Goal: Task Accomplishment & Management: Complete application form

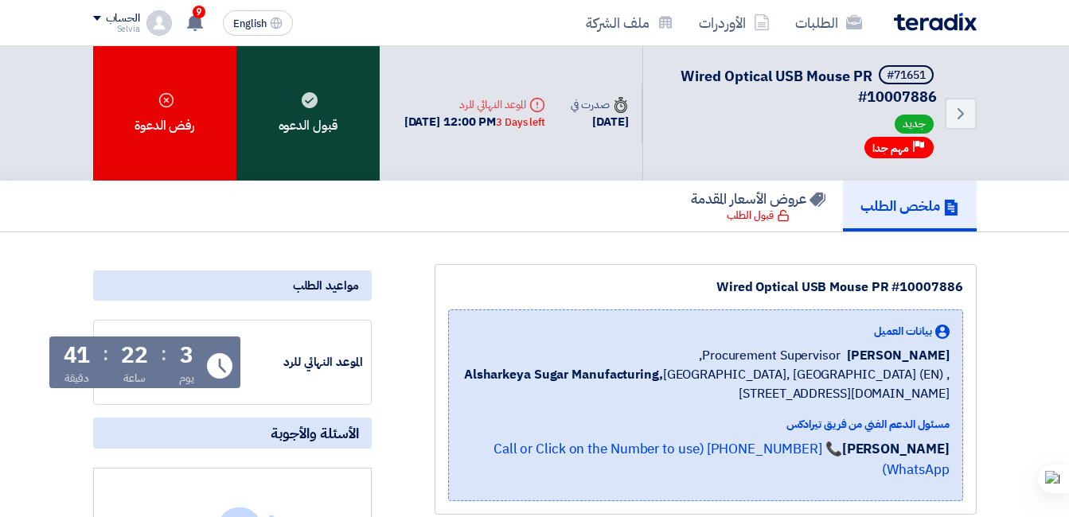
click at [336, 115] on div "قبول الدعوه" at bounding box center [307, 113] width 143 height 134
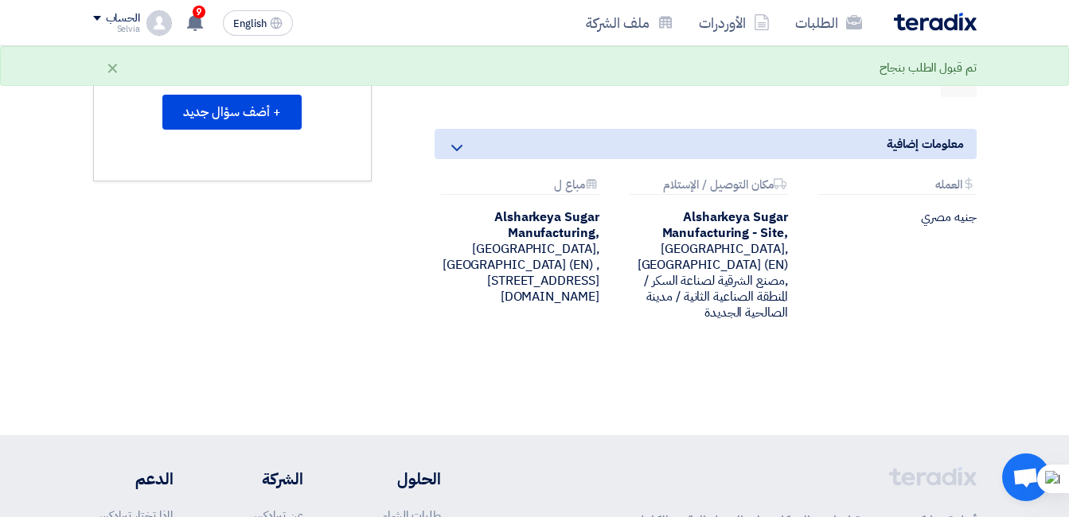
scroll to position [398, 0]
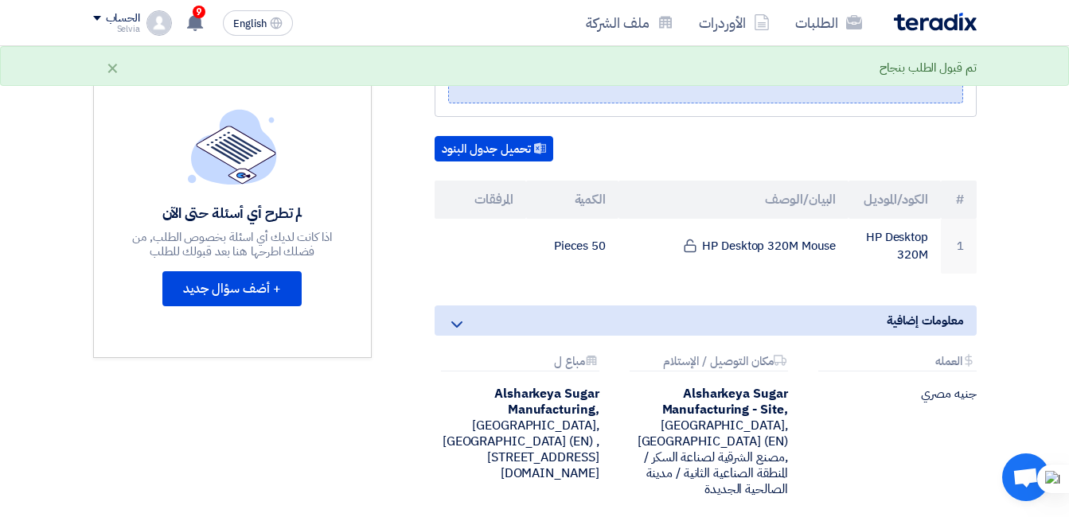
click at [494, 392] on b "Alsharkeya Sugar Manufacturing," at bounding box center [546, 401] width 104 height 35
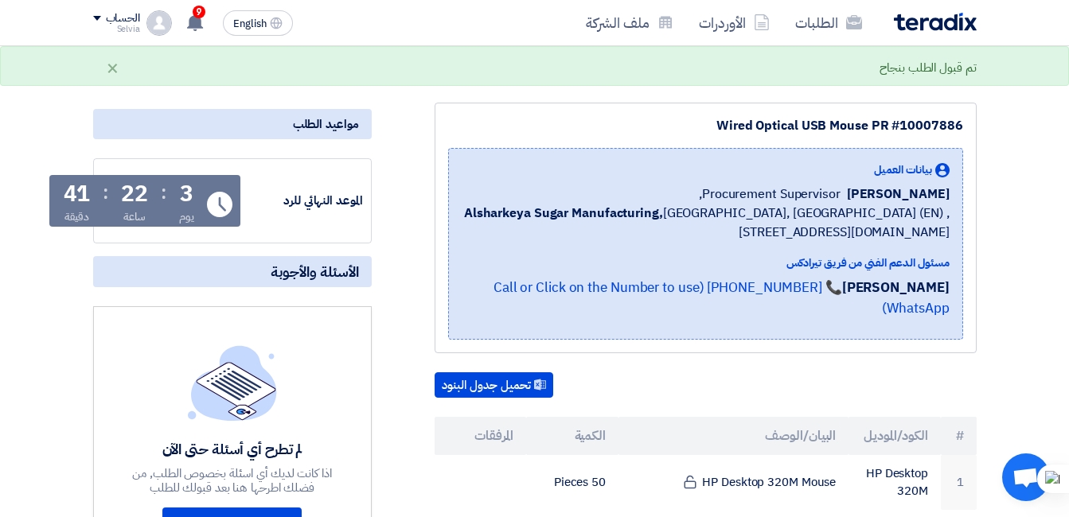
scroll to position [159, 0]
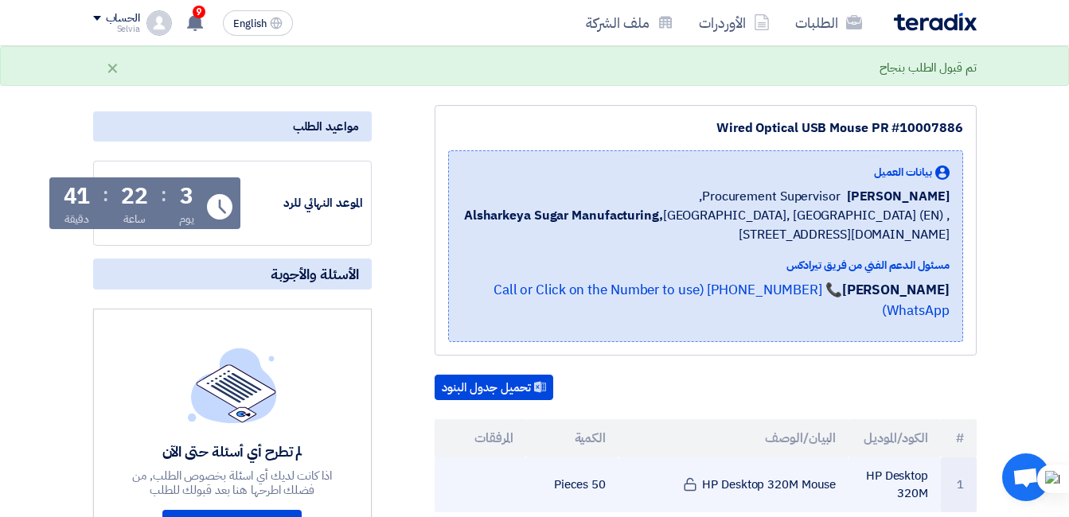
click at [753, 467] on td "HP Desktop 320M Mouse" at bounding box center [733, 485] width 230 height 55
click at [751, 467] on td "HP Desktop 320M Mouse" at bounding box center [733, 485] width 230 height 55
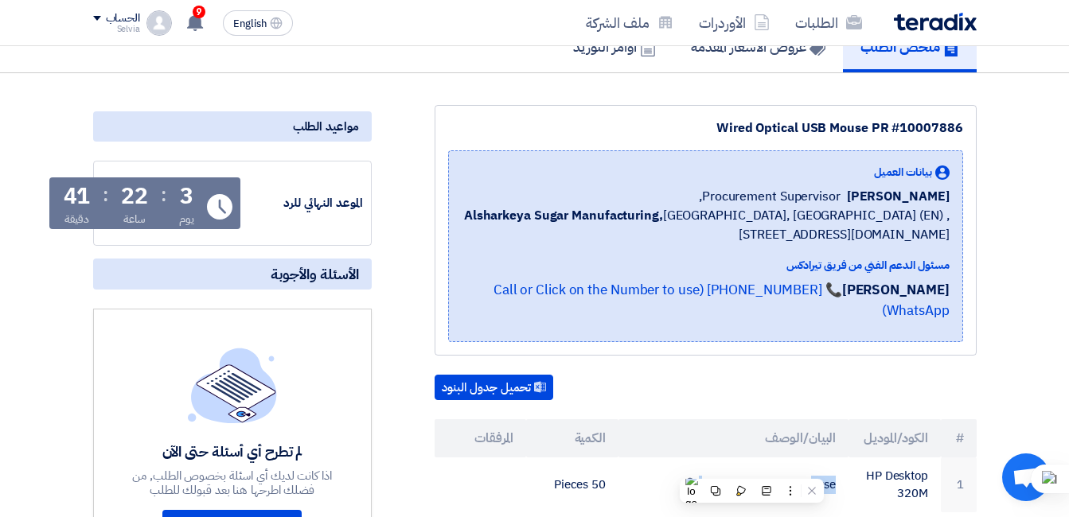
scroll to position [0, 0]
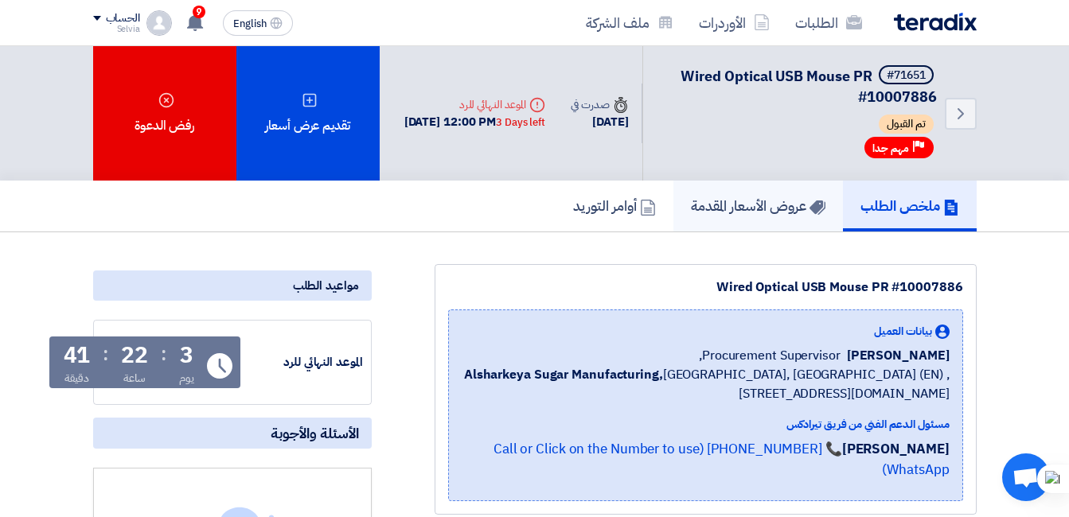
click at [766, 199] on h5 "عروض الأسعار المقدمة" at bounding box center [758, 206] width 134 height 18
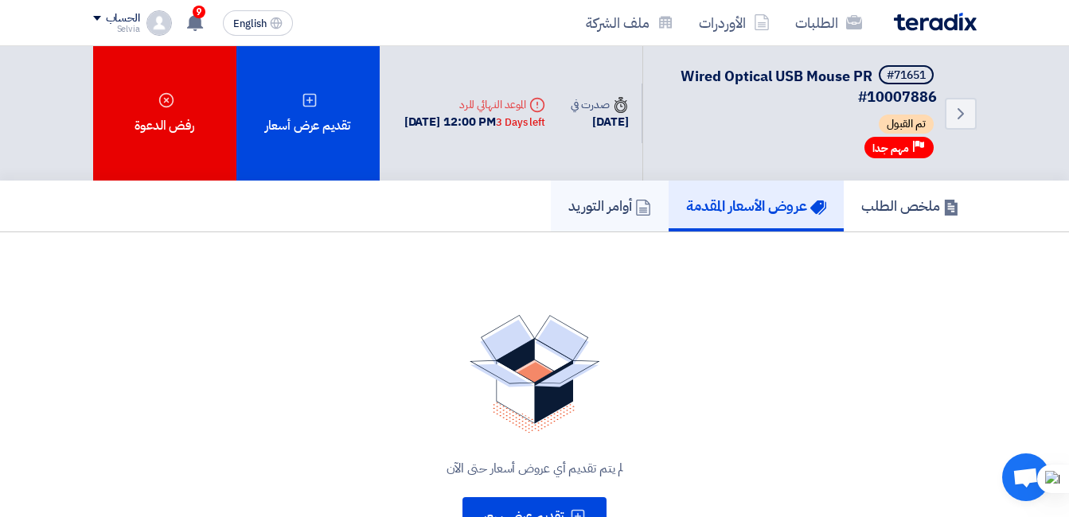
click at [587, 215] on h5 "أوامر التوريد" at bounding box center [609, 206] width 83 height 18
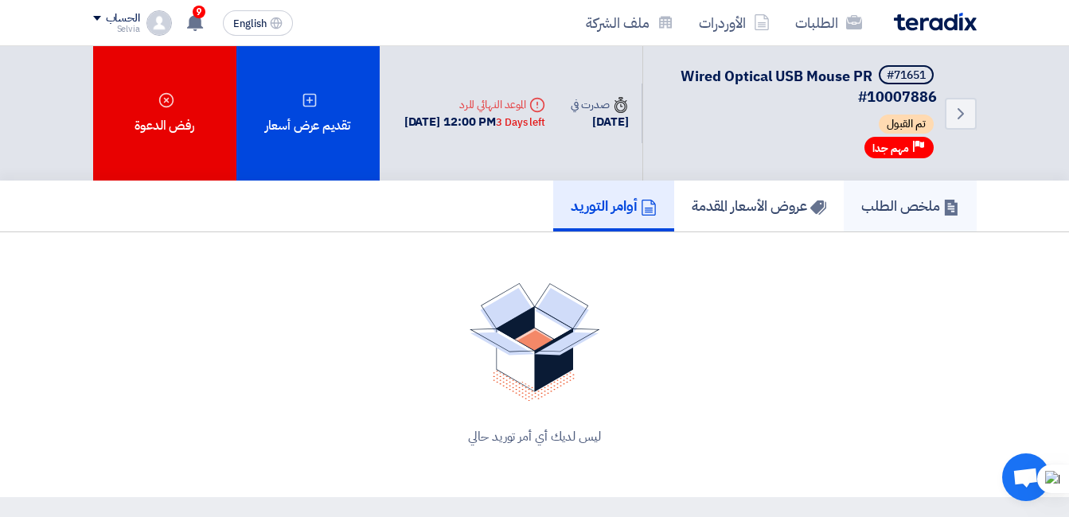
click at [848, 201] on link "ملخص الطلب" at bounding box center [910, 206] width 133 height 51
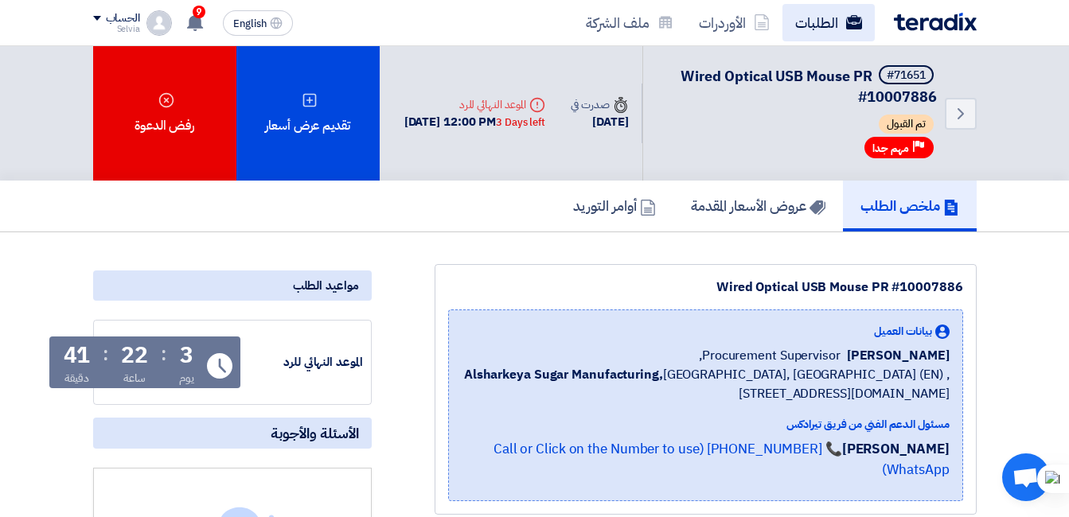
click at [789, 29] on link "الطلبات" at bounding box center [828, 22] width 92 height 37
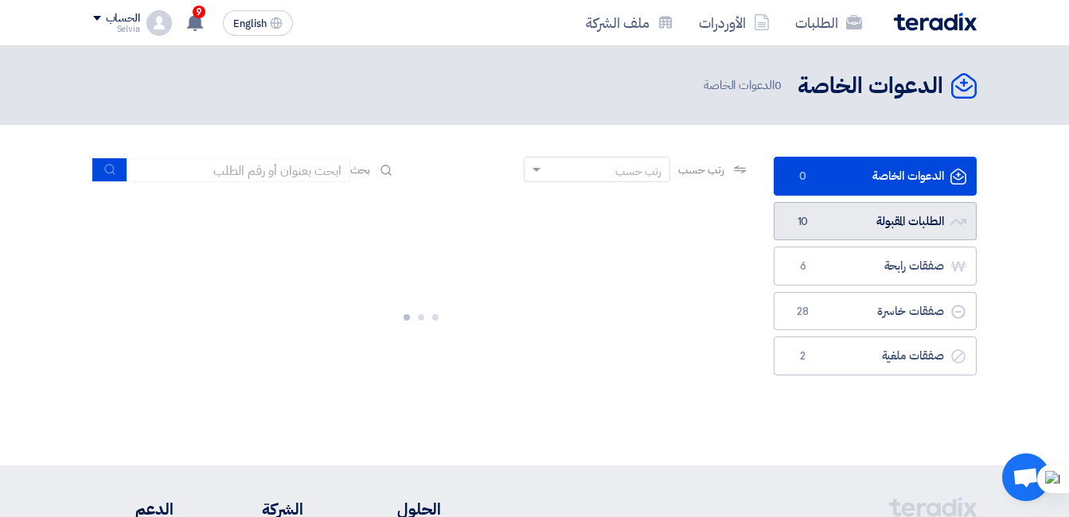
click at [873, 234] on link "الطلبات المقبولة الطلبات المقبولة 10" at bounding box center [875, 221] width 203 height 39
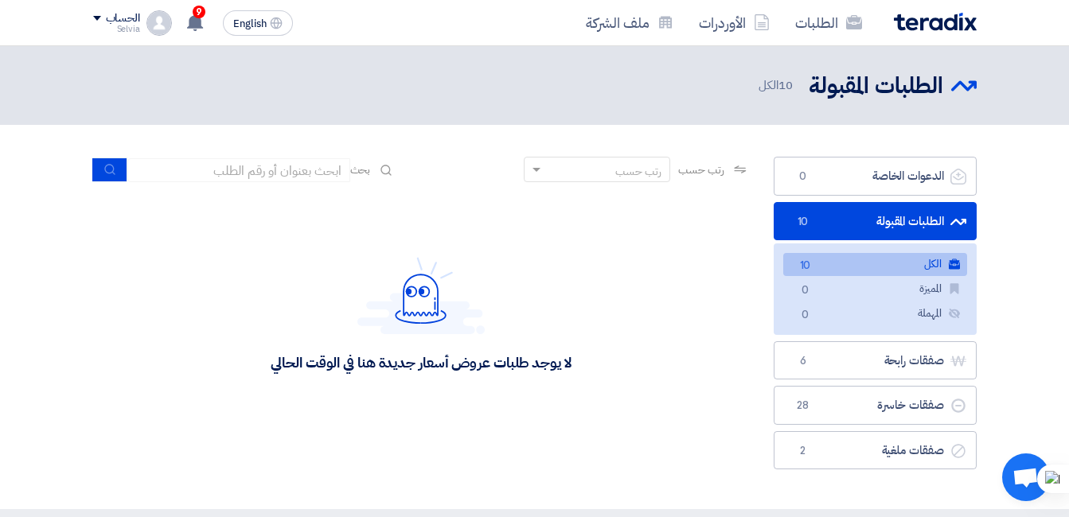
click at [870, 221] on link "الطلبات المقبولة الطلبات المقبولة 10" at bounding box center [875, 221] width 203 height 39
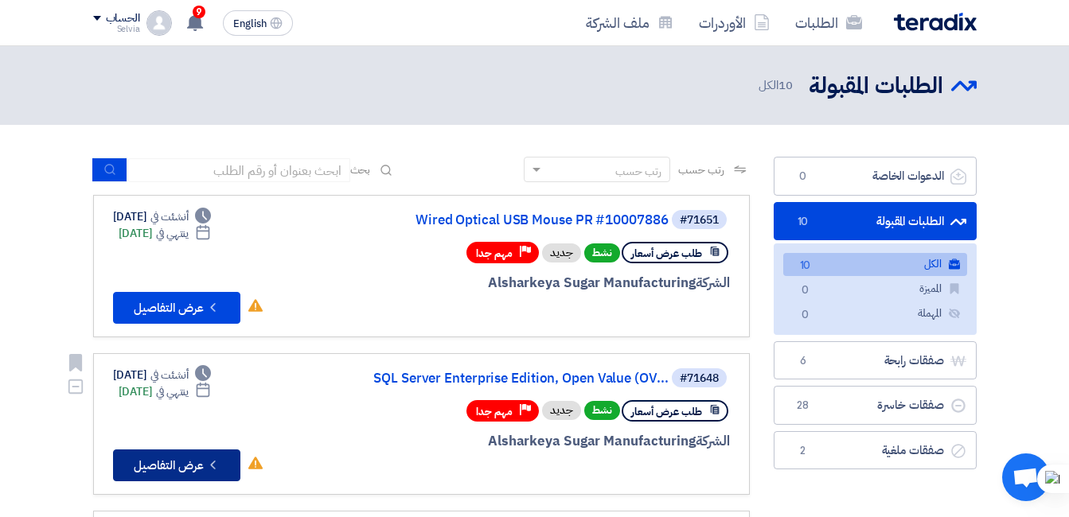
click at [164, 458] on button "Check details عرض التفاصيل" at bounding box center [176, 466] width 127 height 32
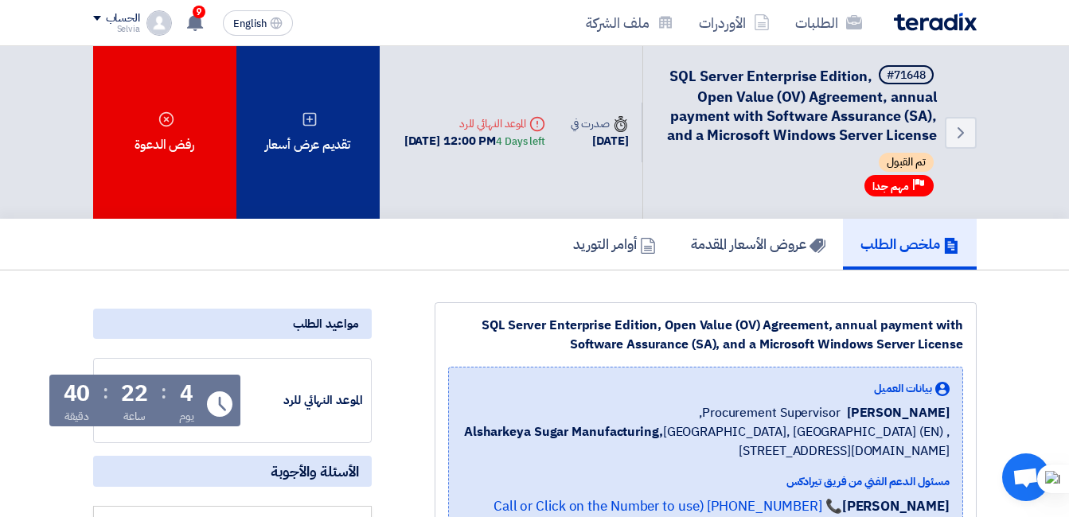
click at [361, 176] on div "تقديم عرض أسعار" at bounding box center [307, 132] width 143 height 173
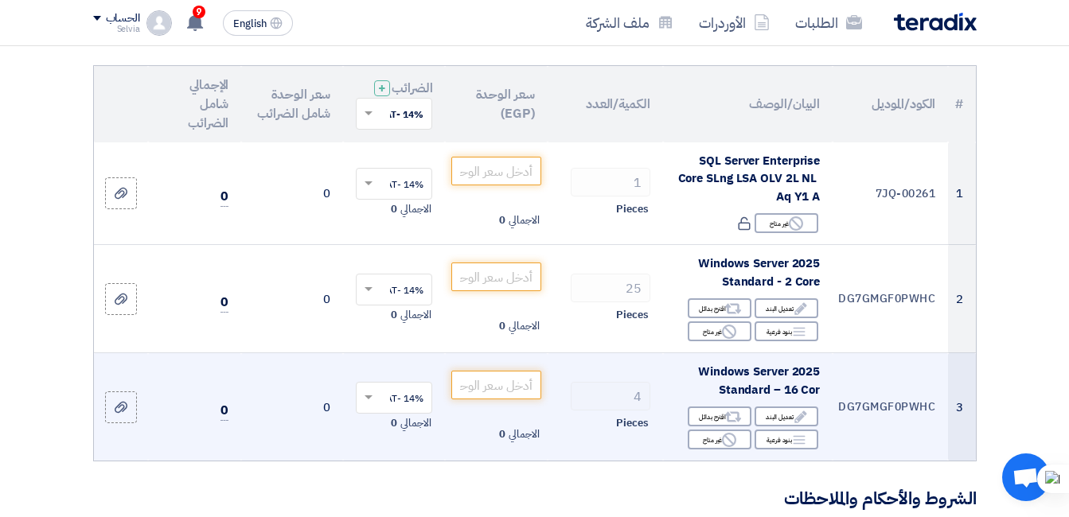
scroll to position [80, 0]
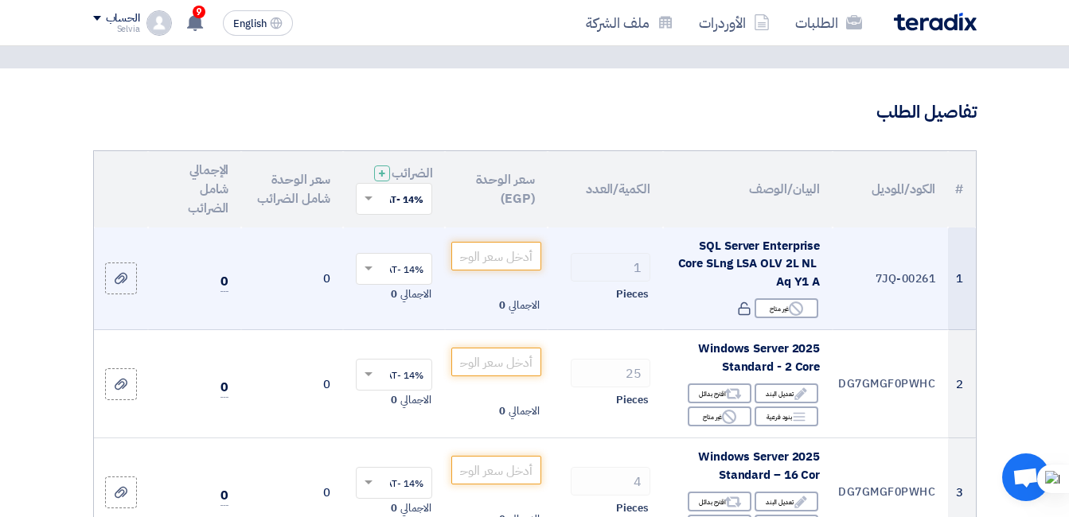
click at [694, 265] on div "SQL Server Enterprise Core SLng LSA OLV 2L NL Aq Y1 A" at bounding box center [748, 264] width 144 height 54
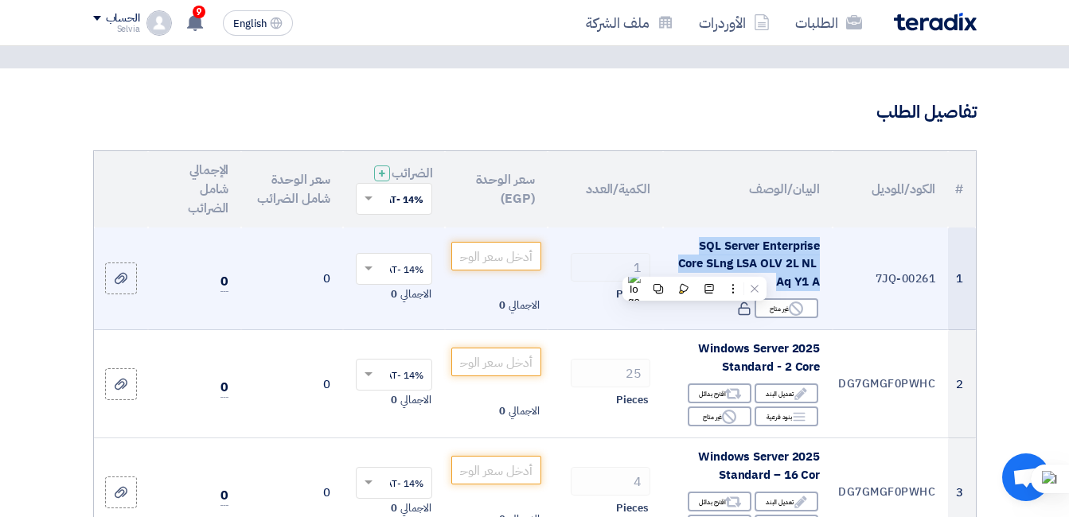
click at [694, 265] on div "SQL Server Enterprise Core SLng LSA OLV 2L NL Aq Y1 A" at bounding box center [748, 264] width 144 height 54
copy td "SQL Server Enterprise Core SLng LSA OLV 2L NL Aq Y1 A"
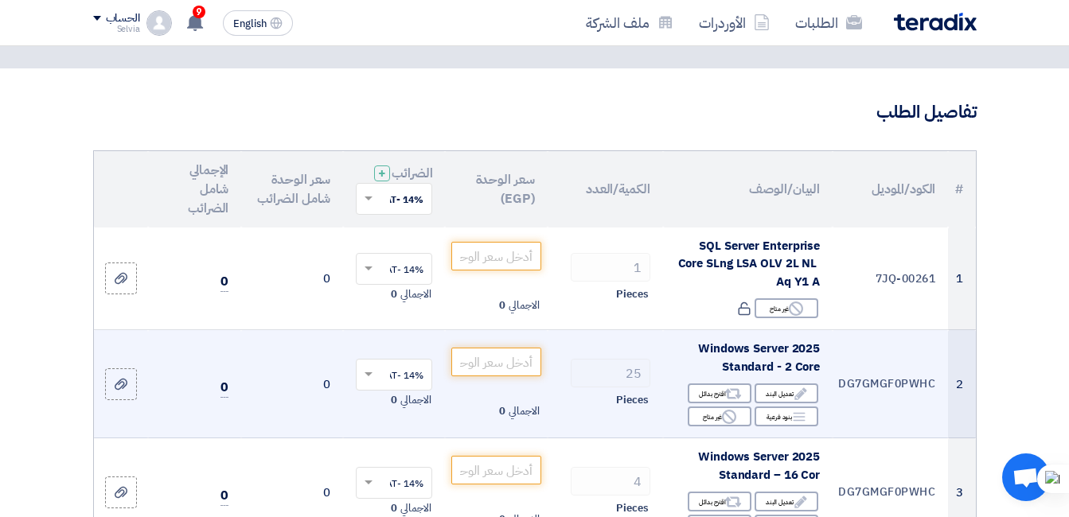
click at [753, 367] on span "Windows Server 2025 Standard - 2 Core" at bounding box center [759, 358] width 122 height 36
copy td "Windows Server 2025 Standard - 2 Core"
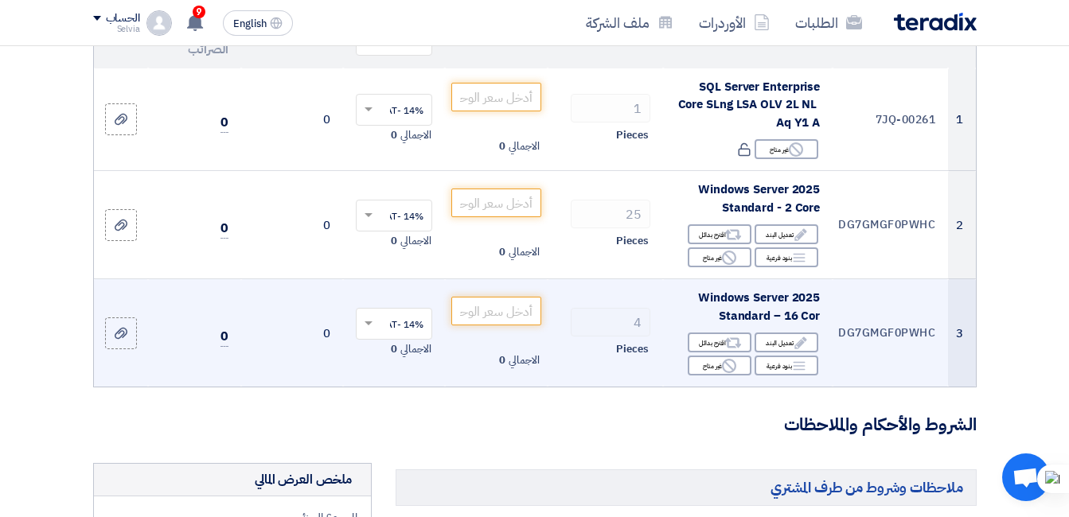
click at [762, 325] on span "Windows Server 2025 Standard – 16 Cor" at bounding box center [759, 307] width 122 height 36
click at [761, 325] on span "Windows Server 2025 Standard – 16 Cor" at bounding box center [759, 307] width 122 height 36
copy td "Windows Server 2025 Standard – 16 Cor"
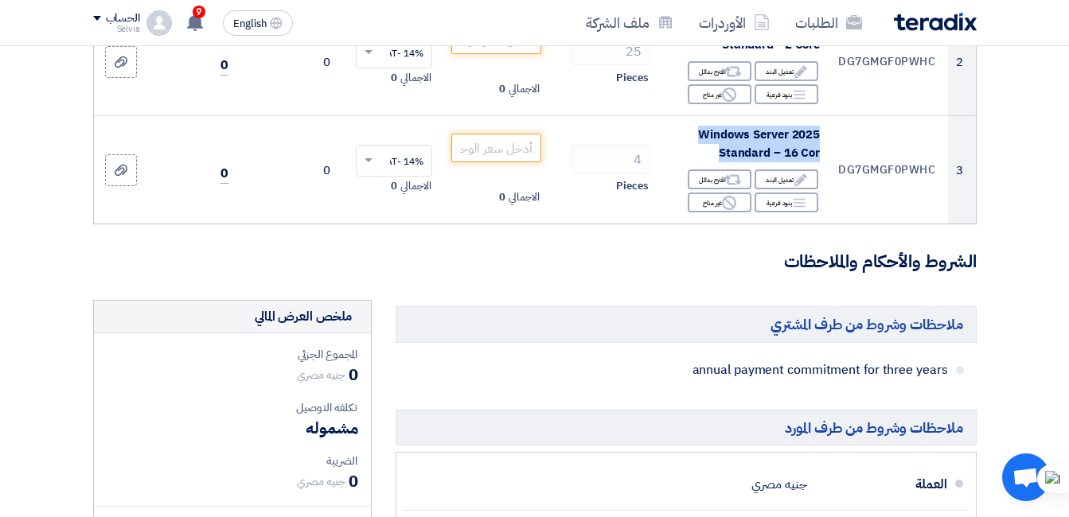
scroll to position [398, 0]
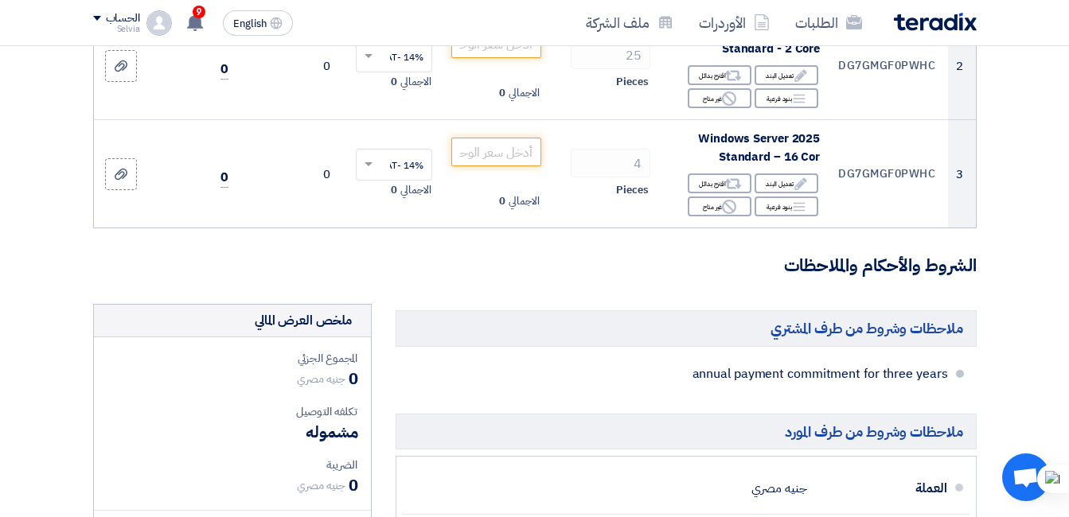
click at [761, 382] on span "annual payment commitment for three years" at bounding box center [738, 374] width 420 height 16
copy div "annual payment commitment for three years"
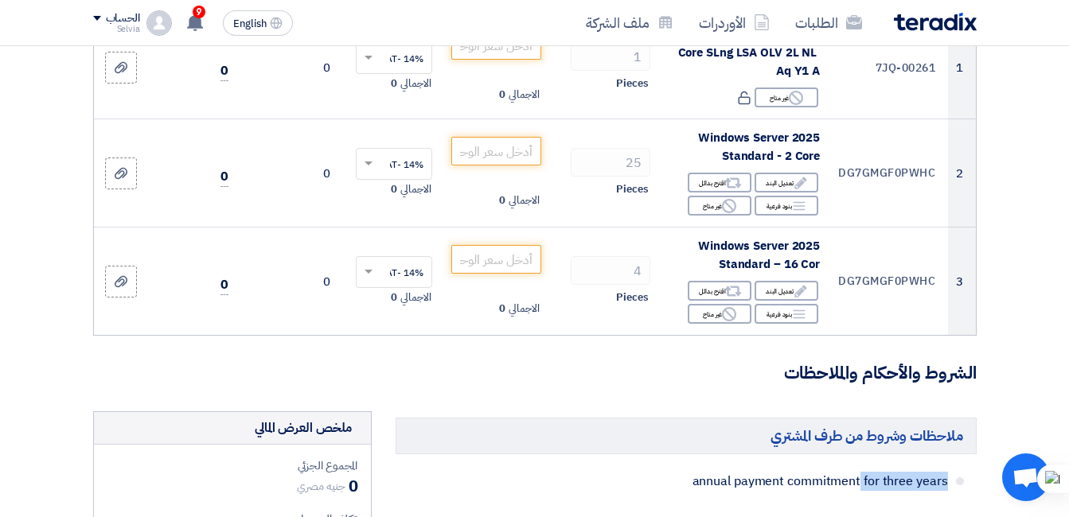
scroll to position [159, 0]
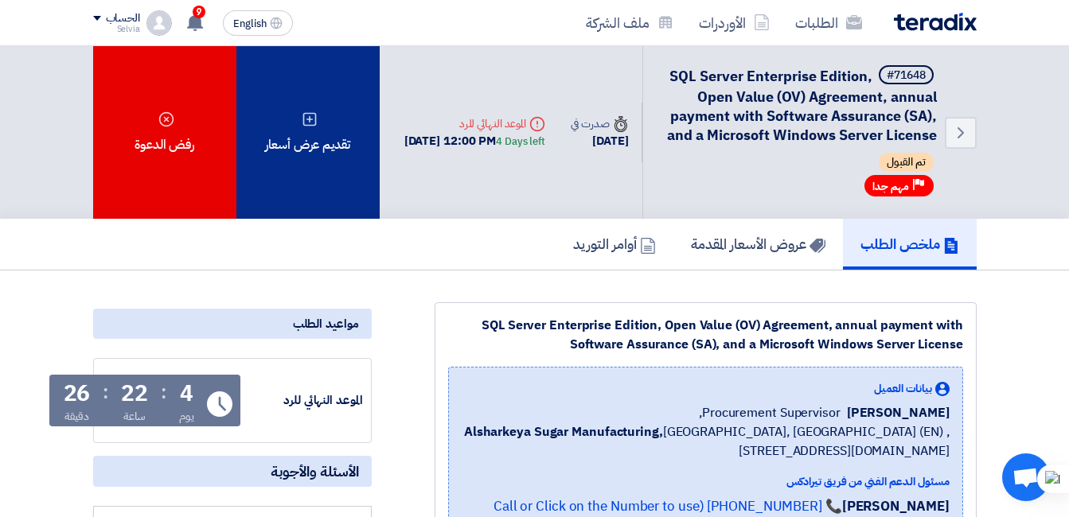
click at [341, 174] on div "تقديم عرض أسعار" at bounding box center [307, 132] width 143 height 173
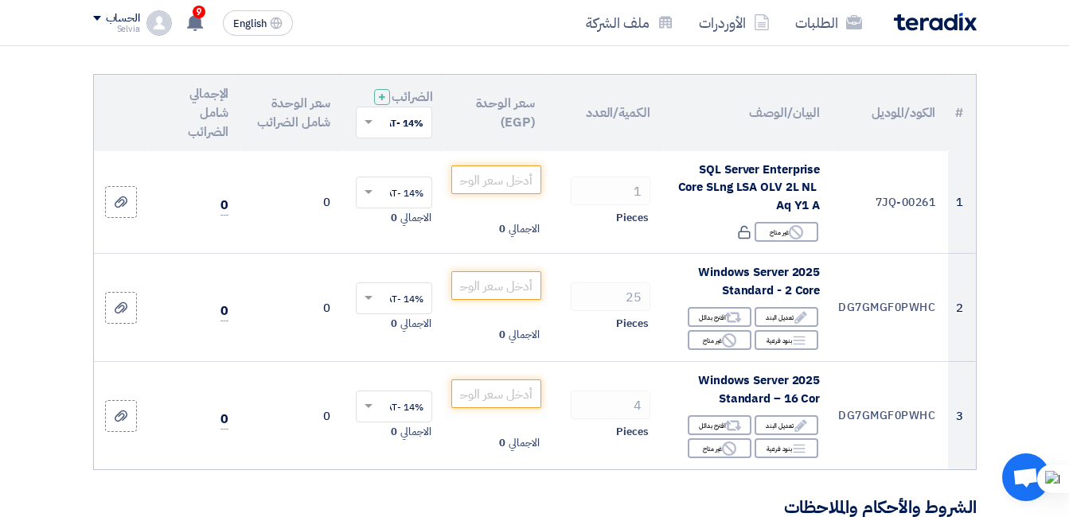
scroll to position [318, 0]
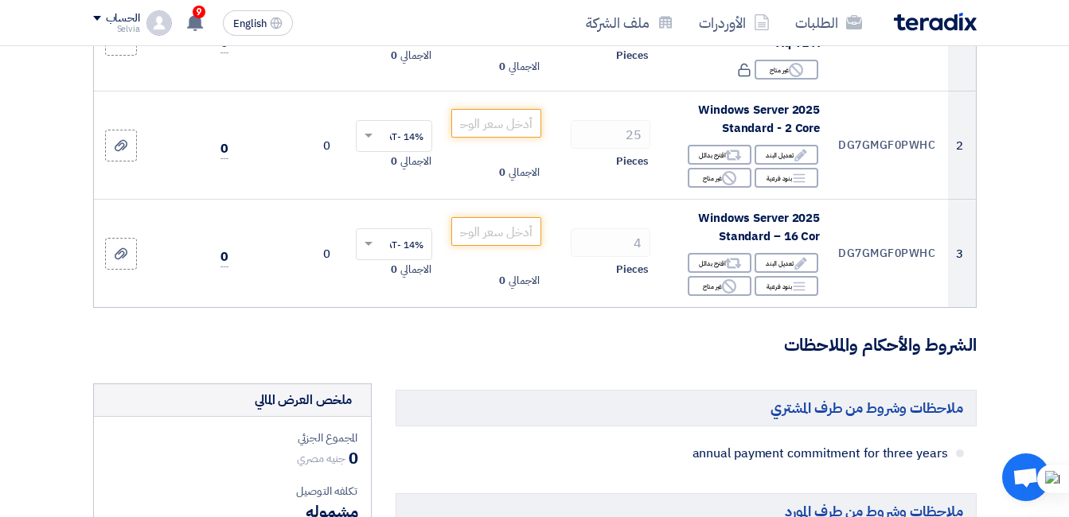
click at [641, 348] on h3 "الشروط والأحكام والملاحظات" at bounding box center [534, 345] width 883 height 25
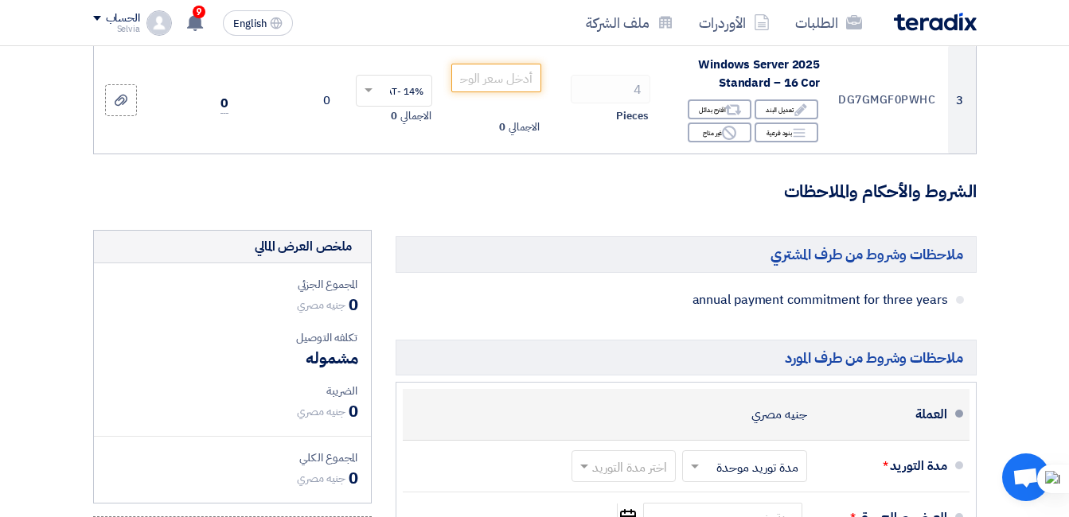
scroll to position [154, 0]
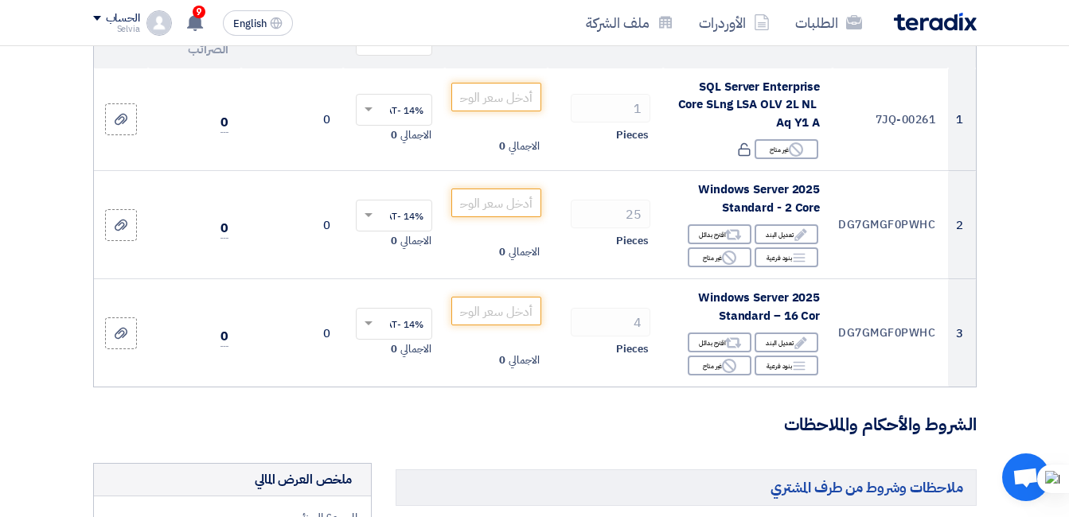
scroll to position [239, 0]
